Goal: Register for event/course

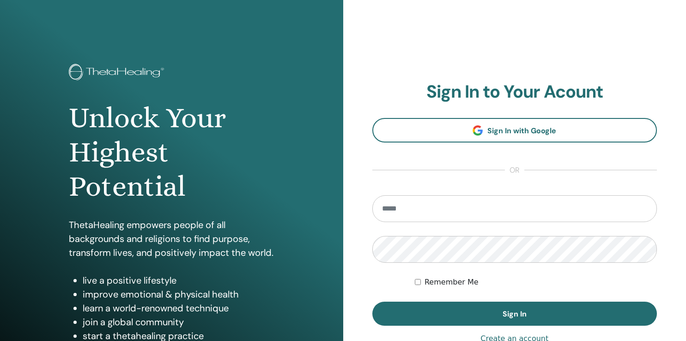
click at [435, 203] on input "email" at bounding box center [514, 208] width 285 height 27
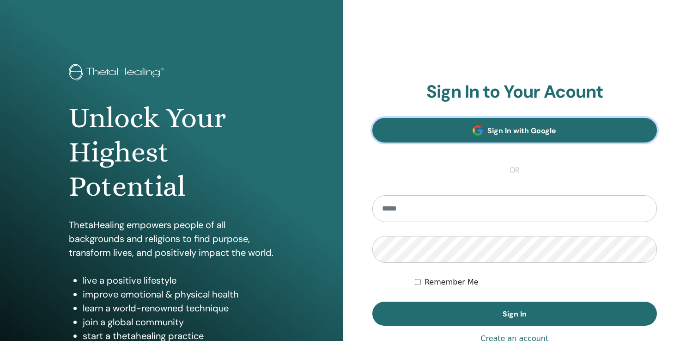
click at [500, 128] on span "Sign In with Google" at bounding box center [522, 131] width 69 height 10
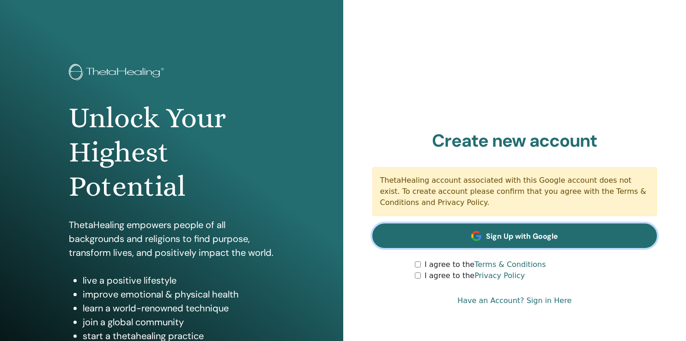
click at [426, 234] on link "Sign Up with Google" at bounding box center [514, 235] width 285 height 24
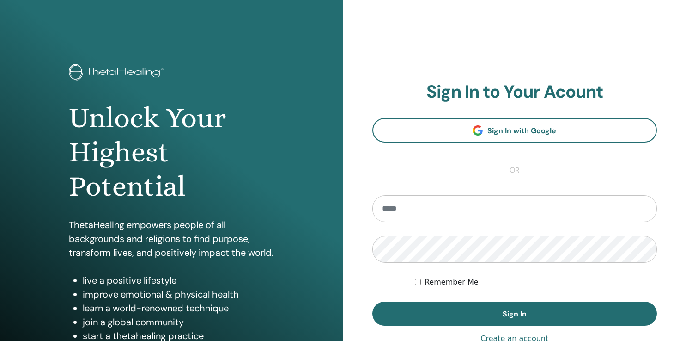
click at [409, 212] on input "email" at bounding box center [514, 208] width 285 height 27
type input "**********"
click at [391, 277] on form "**********" at bounding box center [514, 260] width 285 height 130
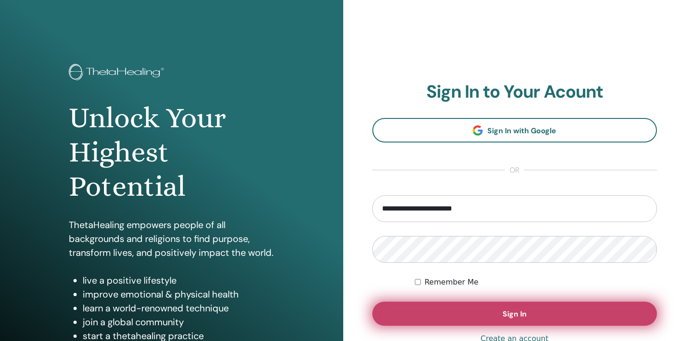
click at [497, 309] on button "Sign In" at bounding box center [514, 313] width 285 height 24
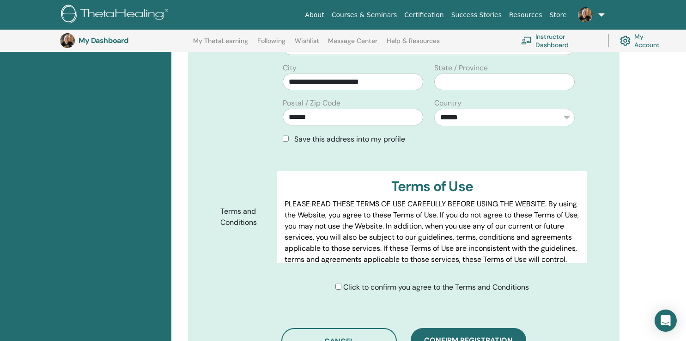
scroll to position [368, 0]
click at [488, 327] on button "Confirm registration" at bounding box center [469, 339] width 116 height 24
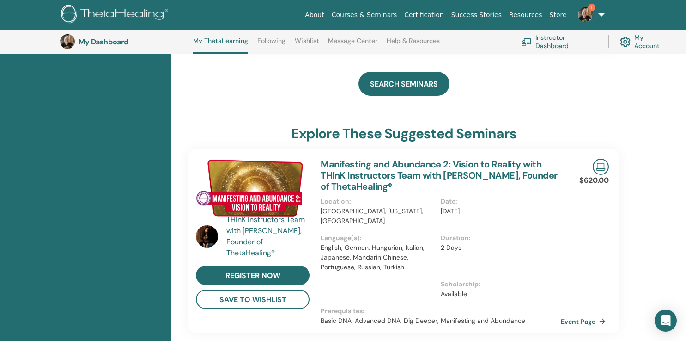
scroll to position [535, 0]
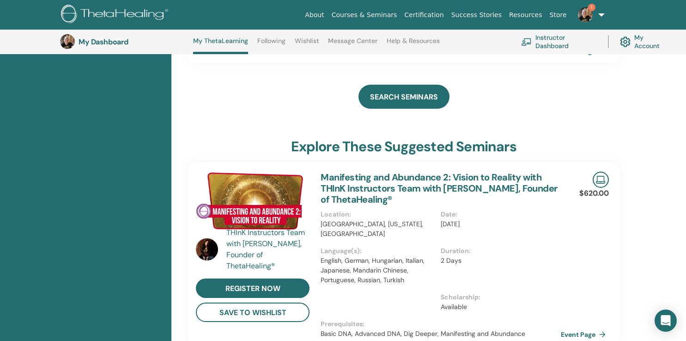
click at [446, 219] on p "Sep/27, 2025" at bounding box center [498, 224] width 115 height 10
click at [113, 42] on h3 "My Dashboard" at bounding box center [125, 41] width 92 height 9
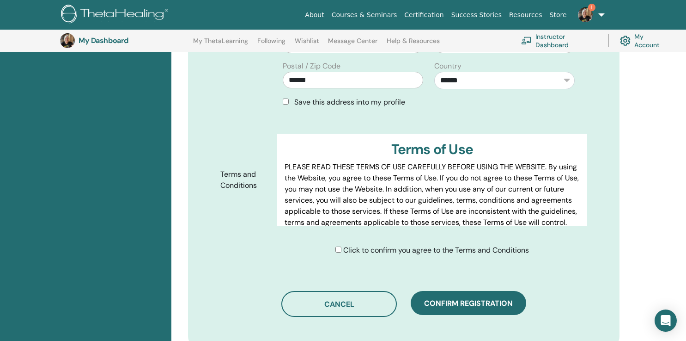
scroll to position [410, 0]
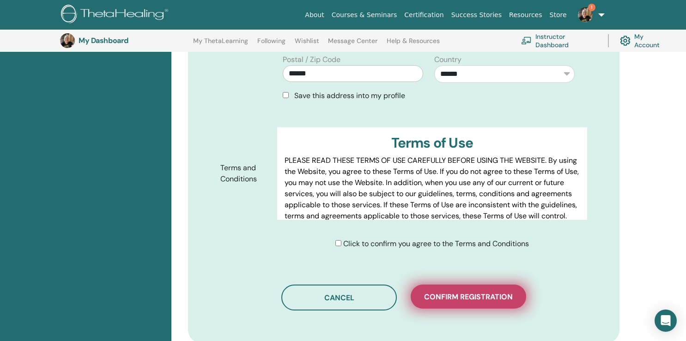
click at [477, 292] on span "Confirm registration" at bounding box center [468, 297] width 89 height 10
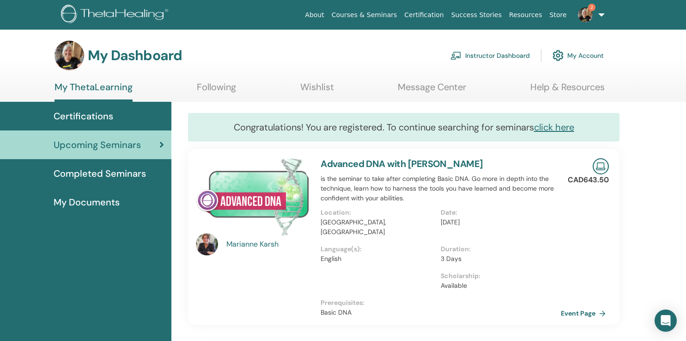
scroll to position [0, 0]
click at [592, 15] on img at bounding box center [585, 14] width 15 height 15
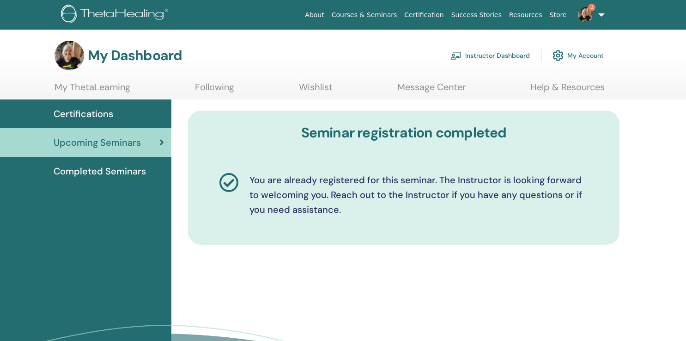
scroll to position [312, 0]
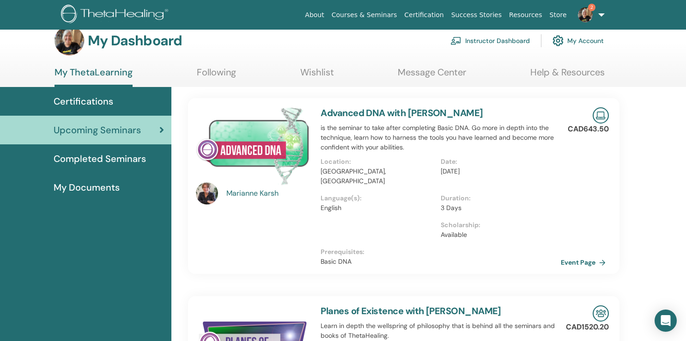
scroll to position [16, 0]
